Goal: Task Accomplishment & Management: Manage account settings

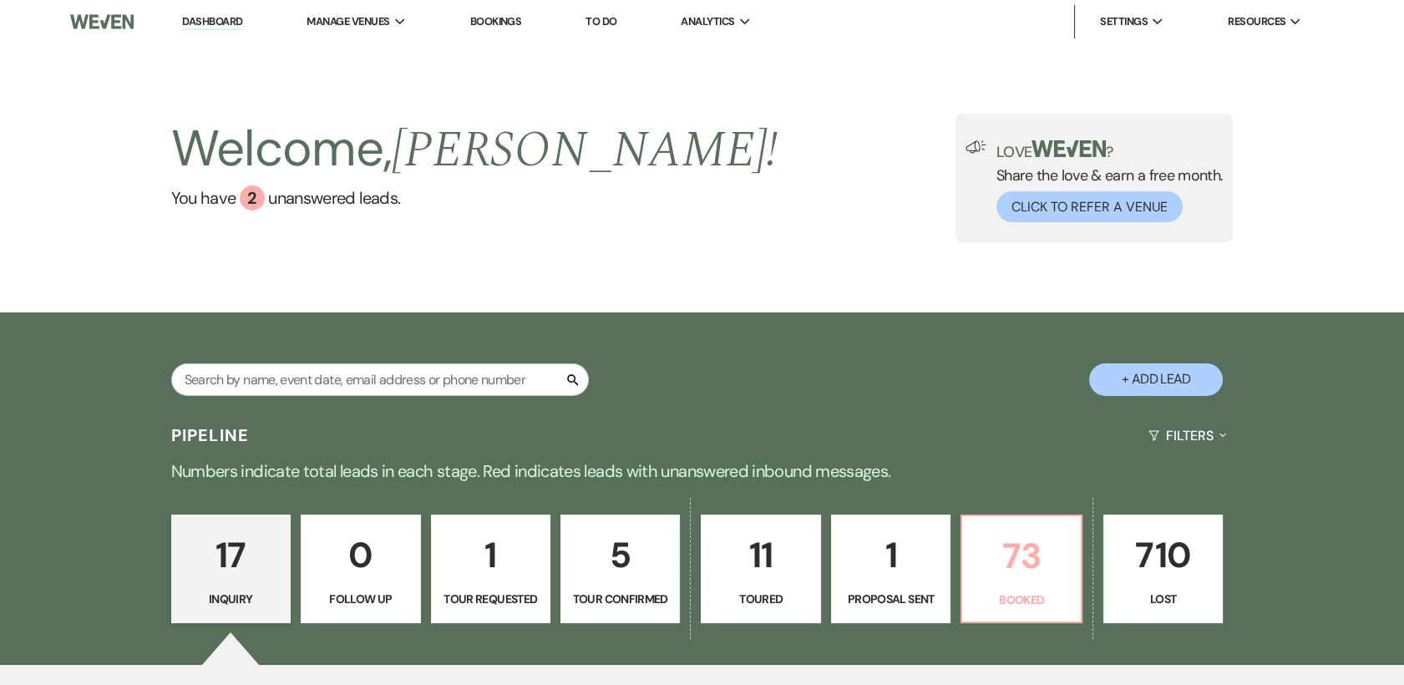
click at [1038, 564] on p "73" at bounding box center [1021, 556] width 98 height 56
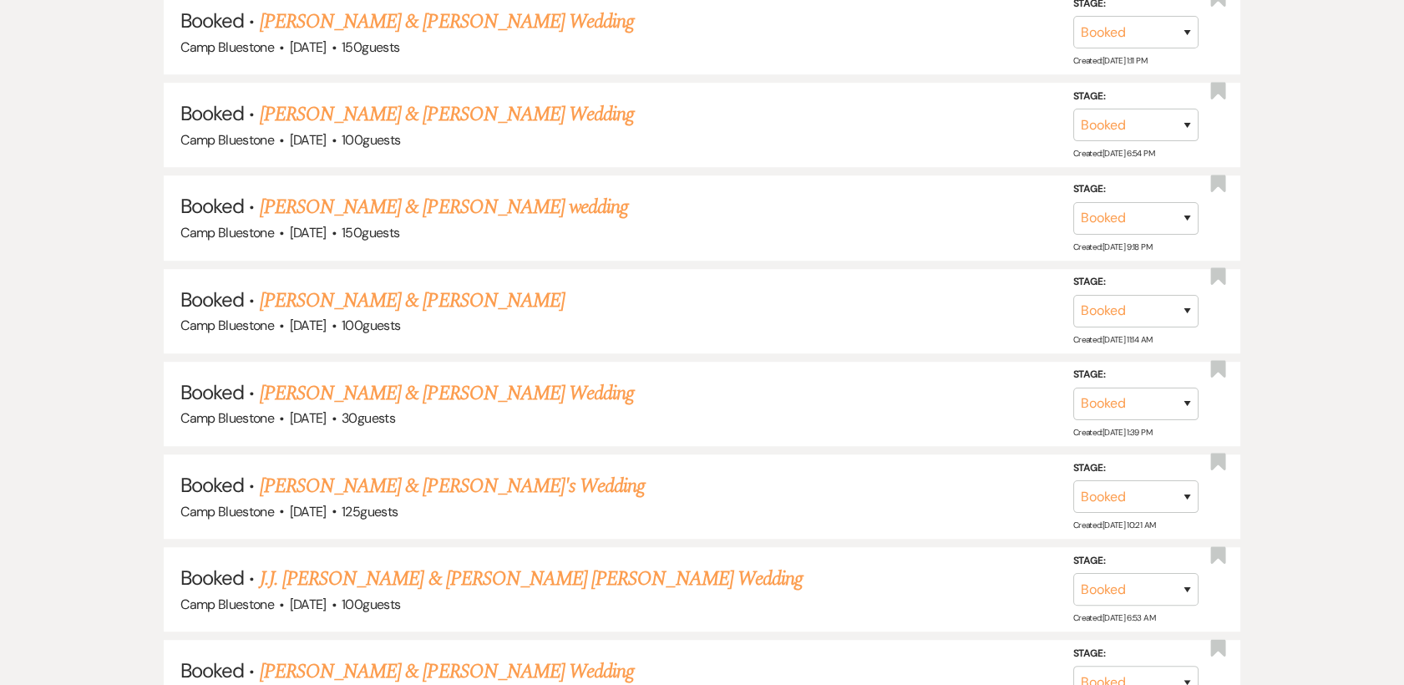
scroll to position [2201, 0]
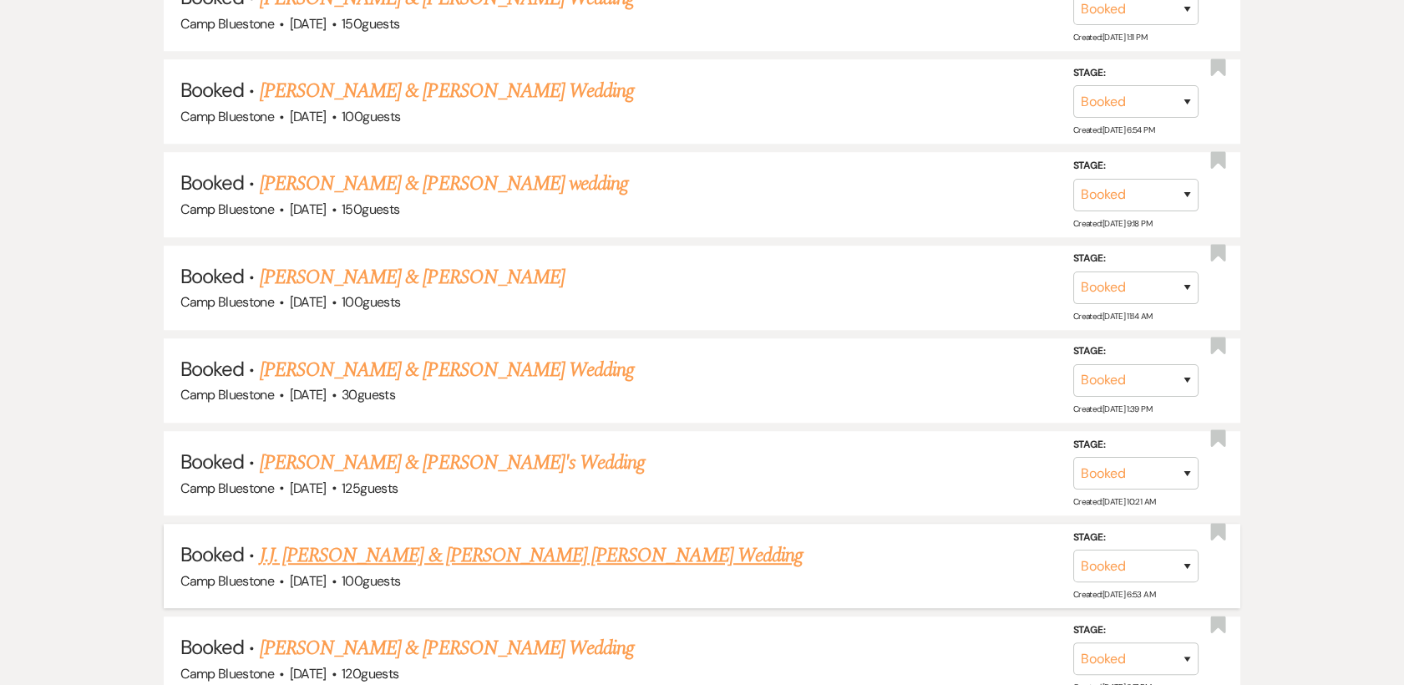
click at [354, 551] on link "J.J. [PERSON_NAME] & [PERSON_NAME] [PERSON_NAME] Wedding" at bounding box center [531, 555] width 543 height 30
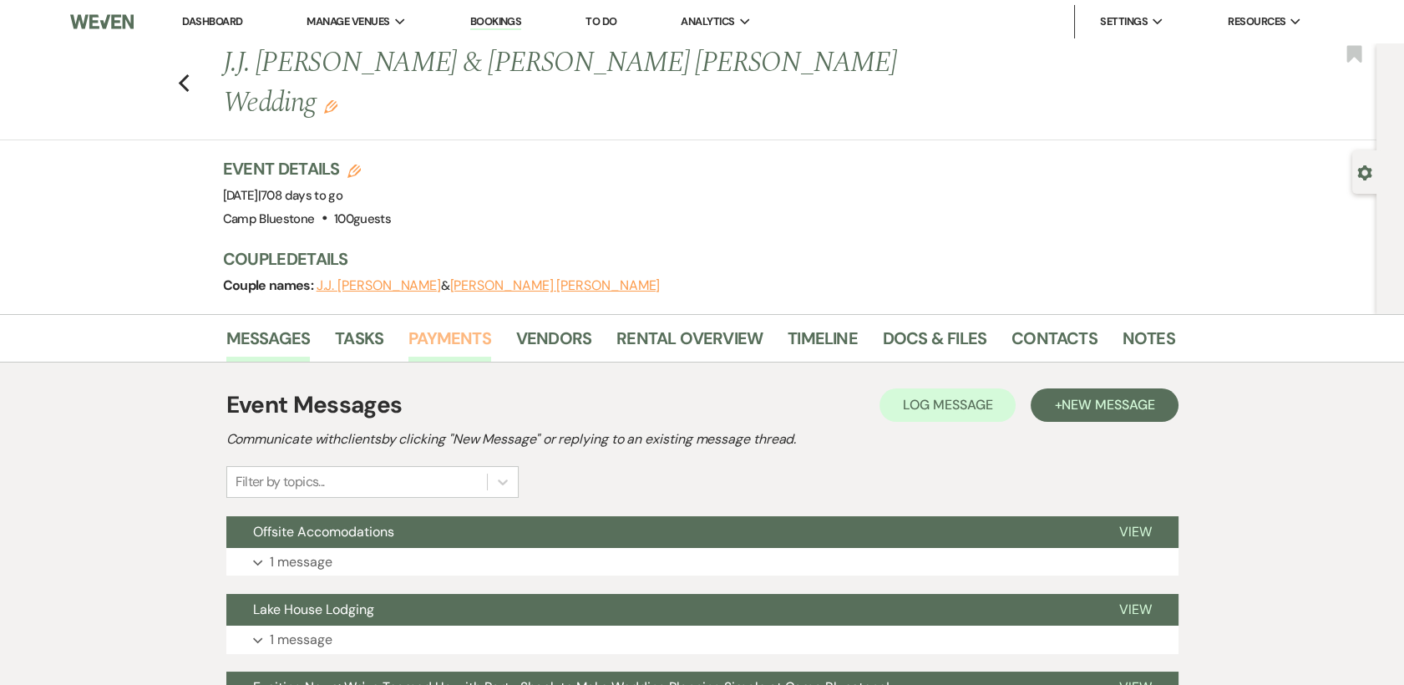
click at [454, 325] on link "Payments" at bounding box center [449, 343] width 83 height 37
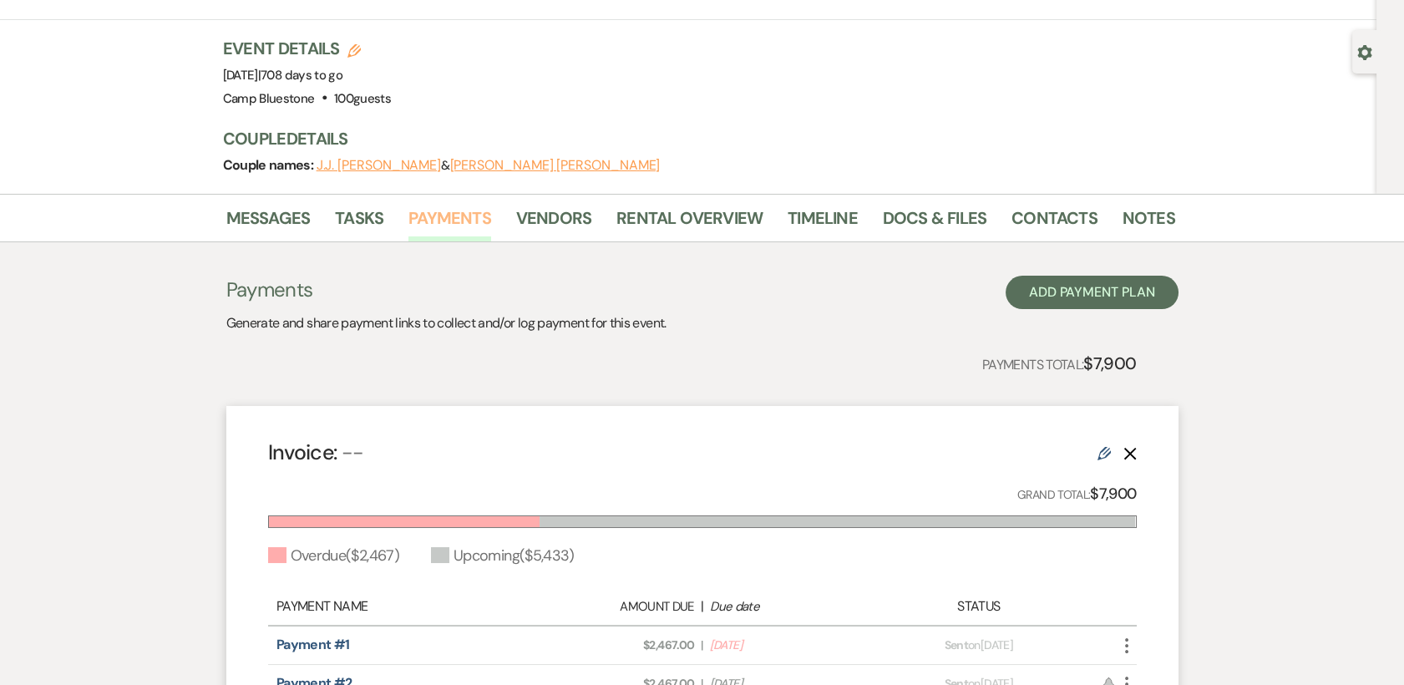
scroll to position [115, 0]
